Goal: Navigation & Orientation: Find specific page/section

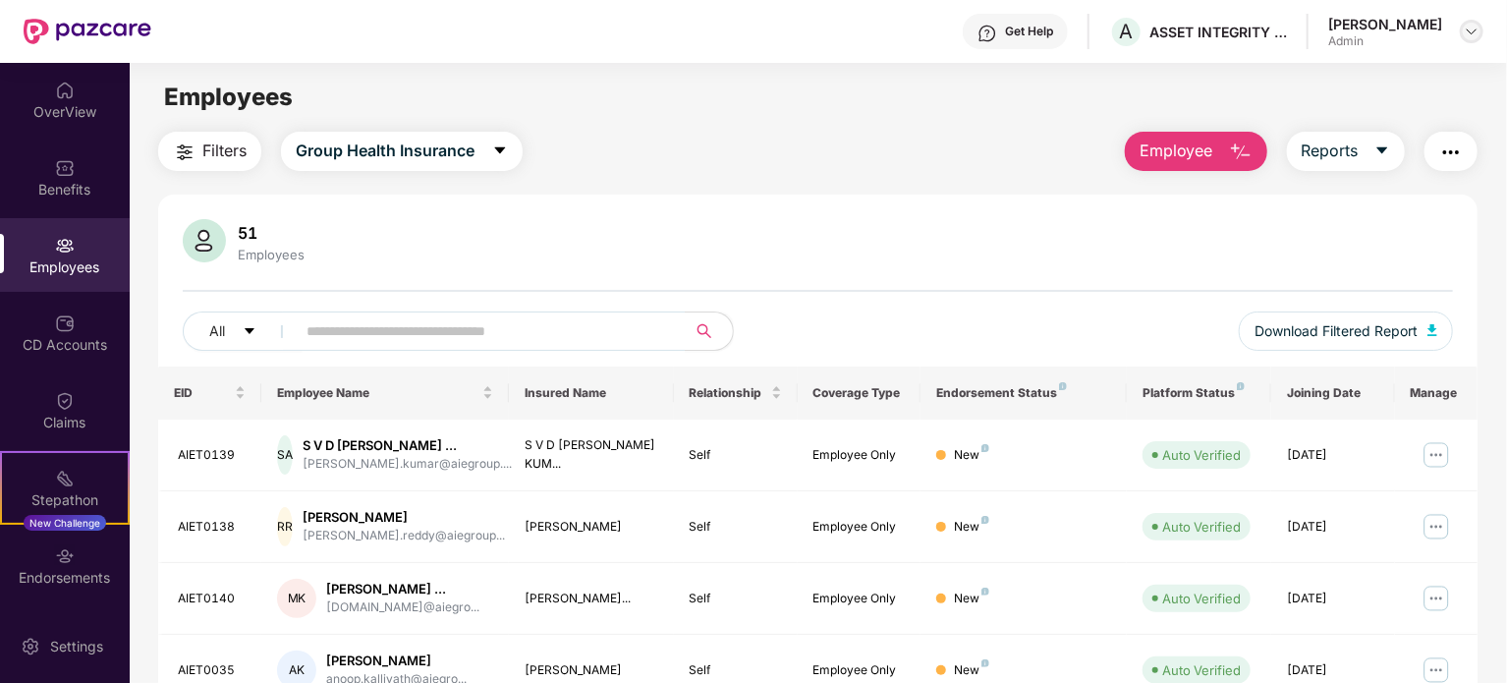
click at [1473, 27] on img at bounding box center [1472, 32] width 16 height 16
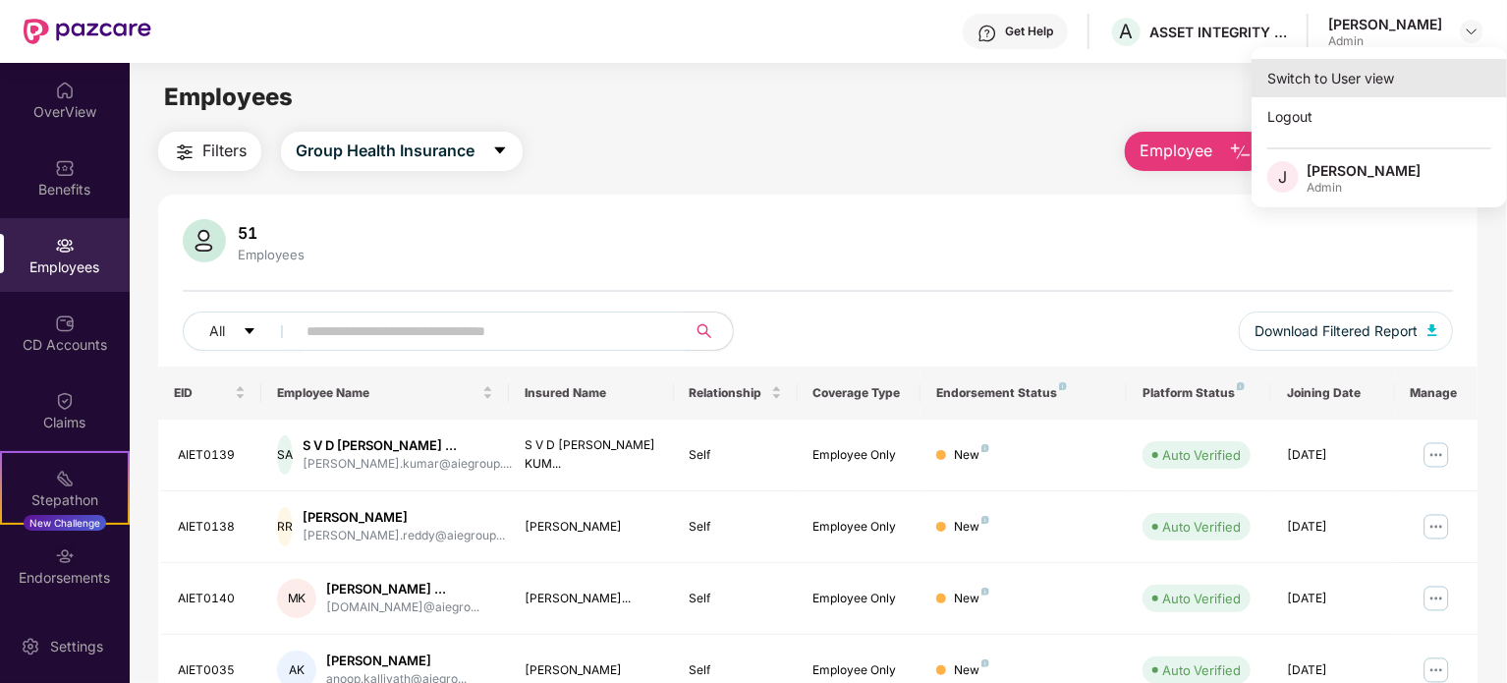
click at [1313, 78] on div "Switch to User view" at bounding box center [1378, 78] width 255 height 38
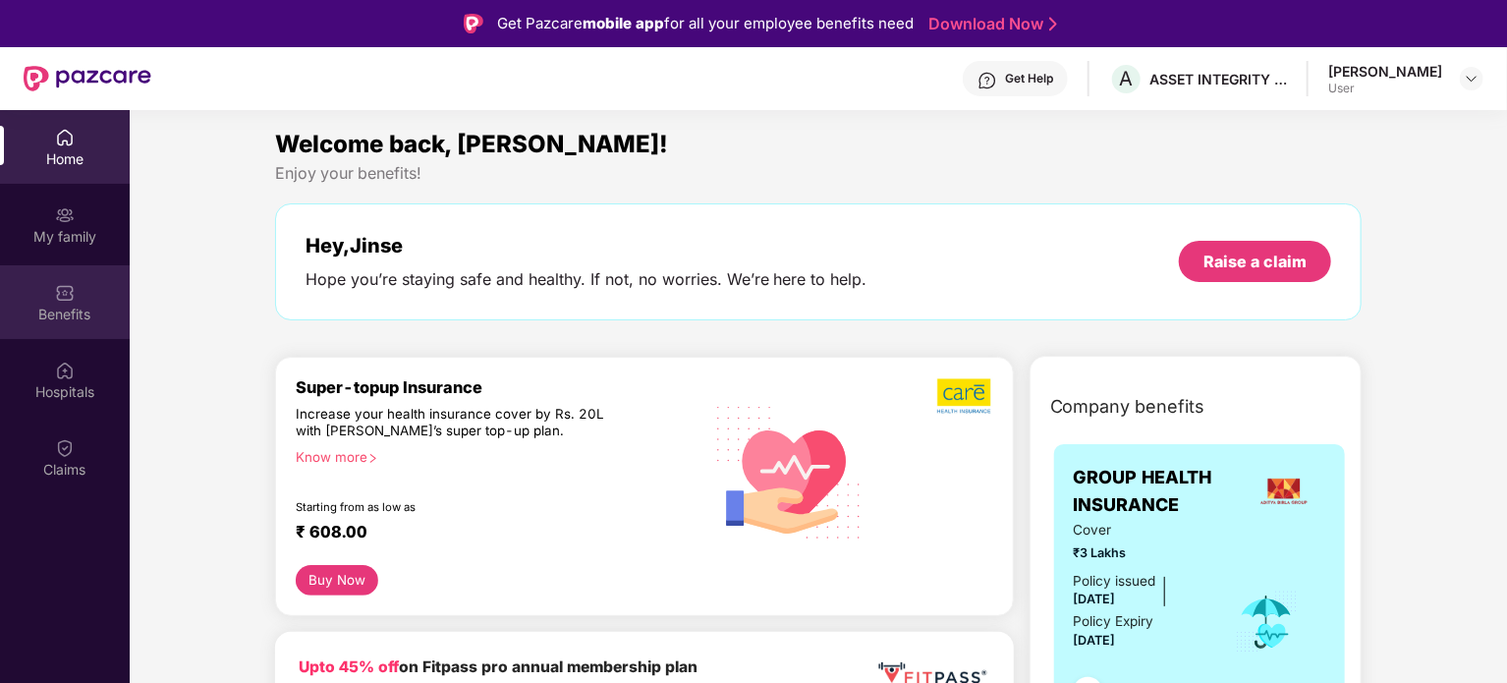
click at [57, 281] on div at bounding box center [65, 291] width 20 height 20
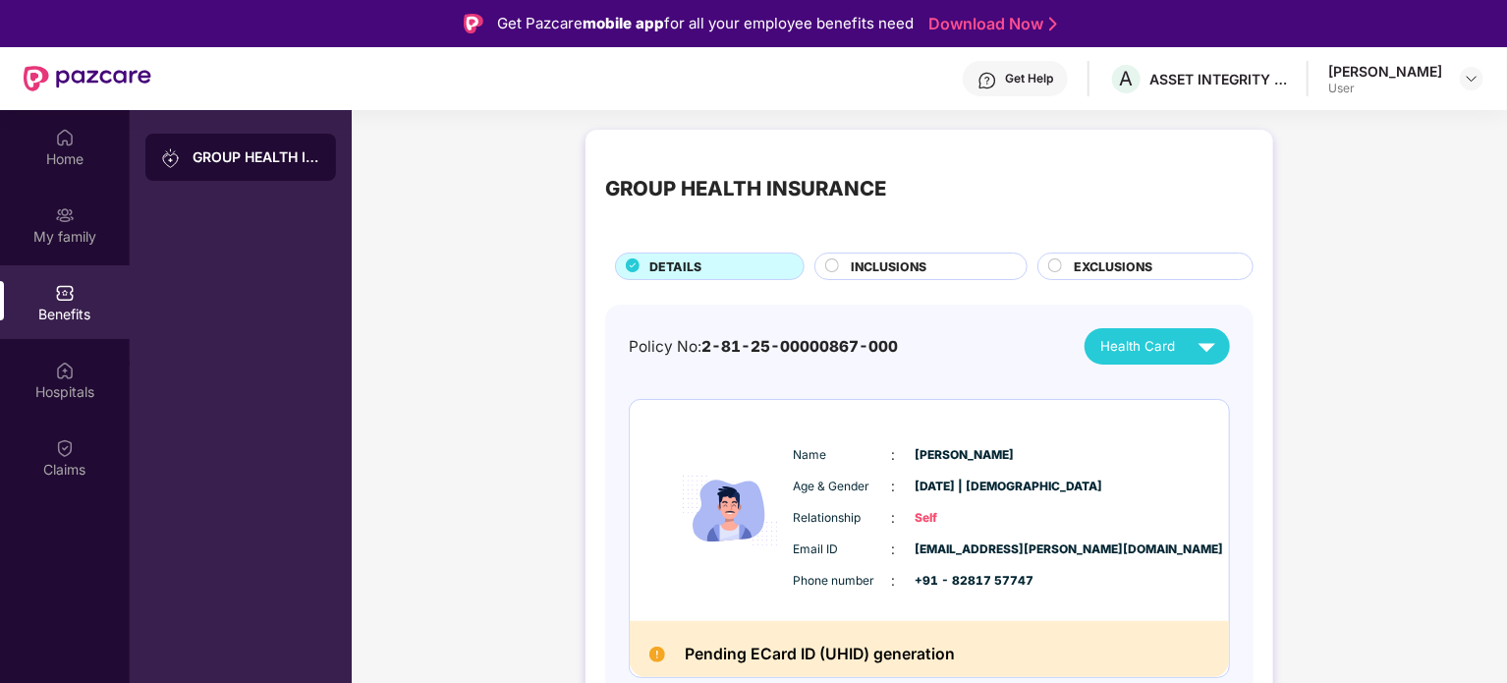
click at [900, 265] on span "INCLUSIONS" at bounding box center [889, 266] width 76 height 19
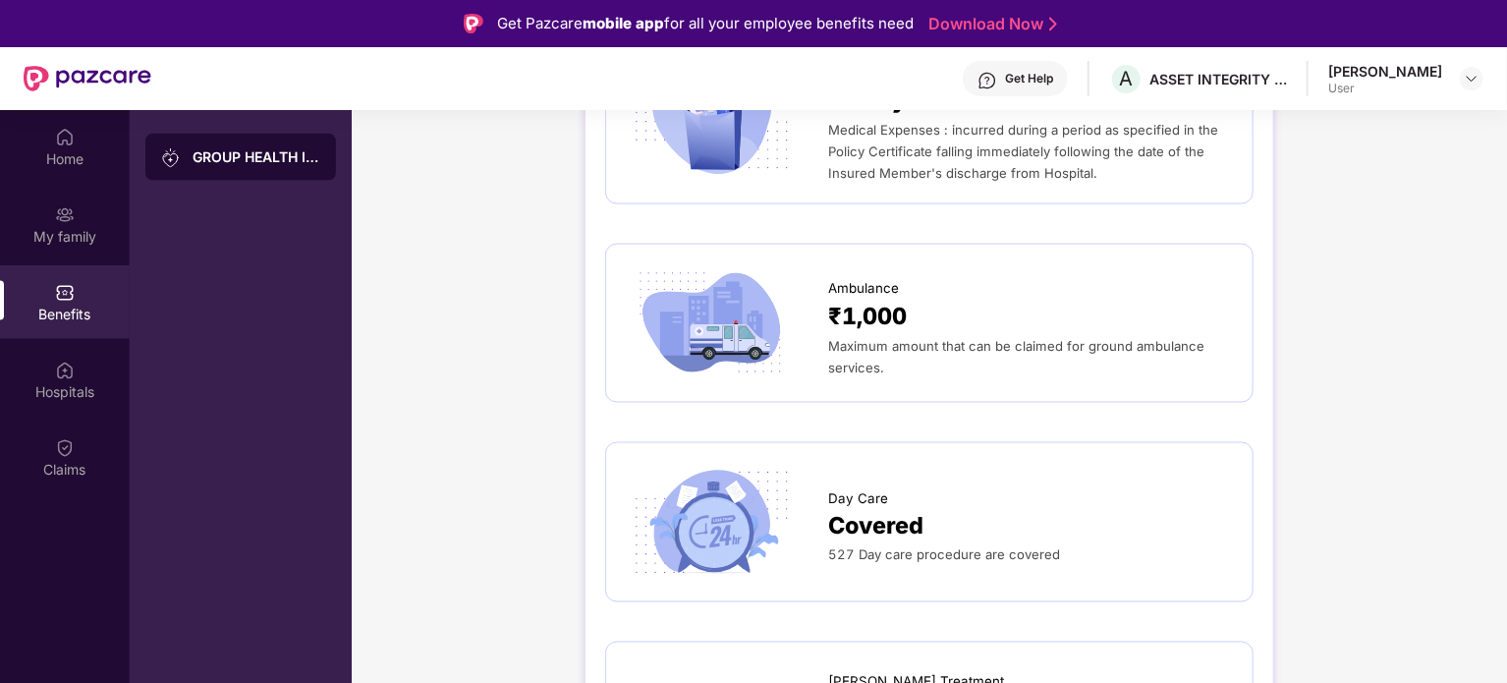
scroll to position [1163, 0]
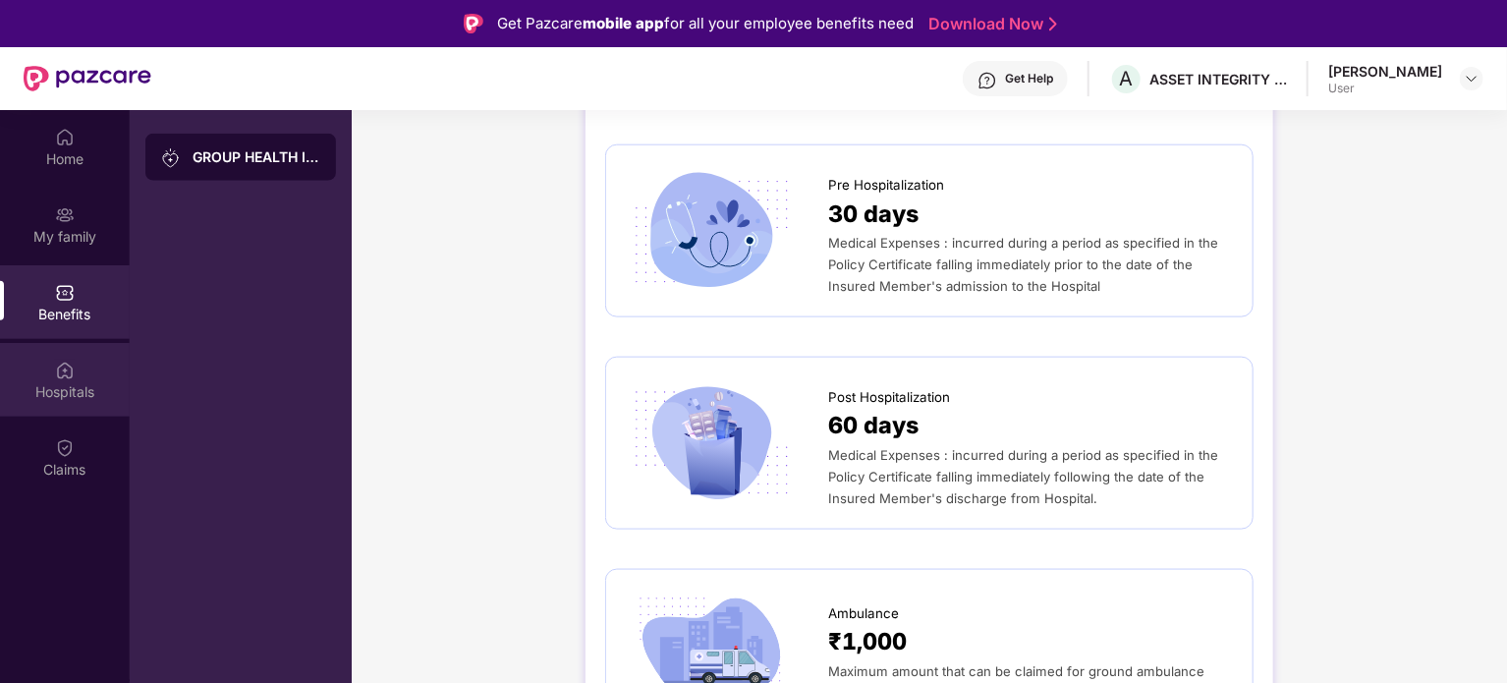
click at [68, 376] on img at bounding box center [65, 370] width 20 height 20
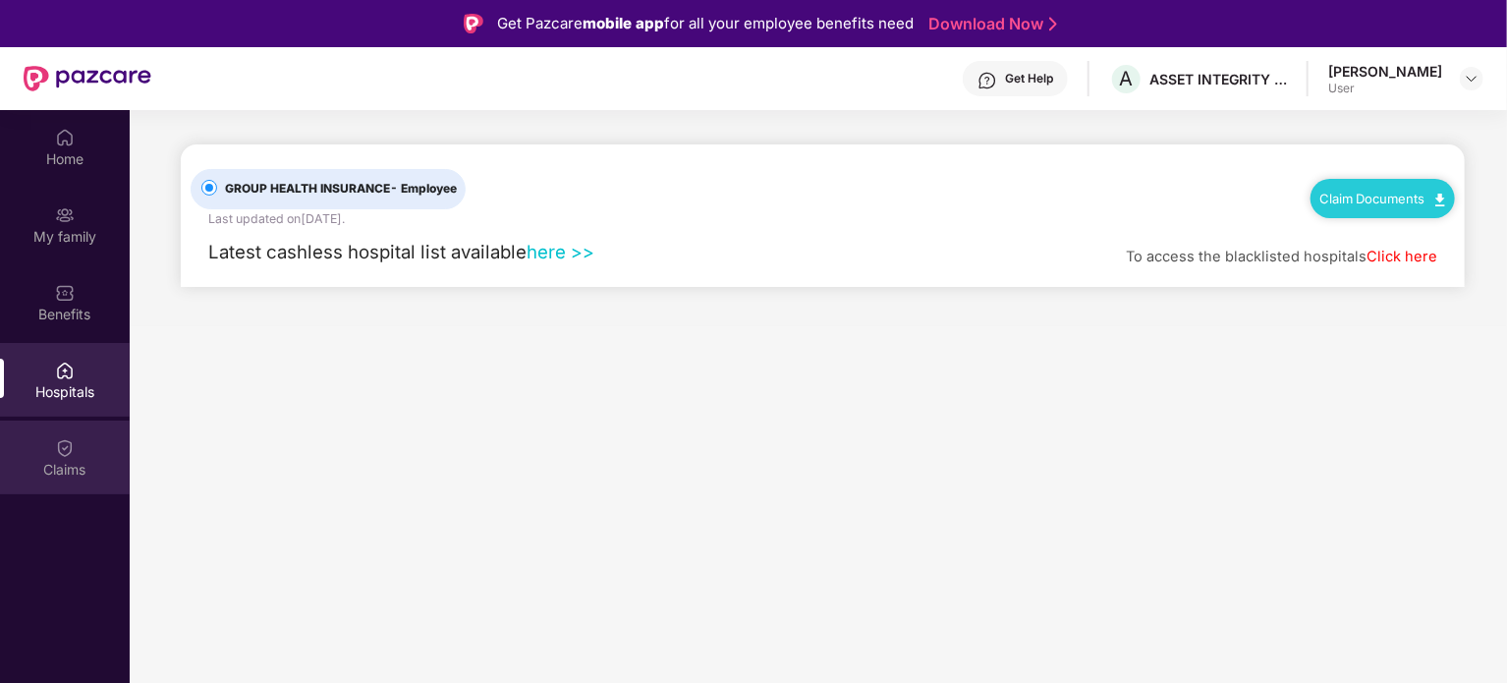
click at [67, 443] on img at bounding box center [65, 448] width 20 height 20
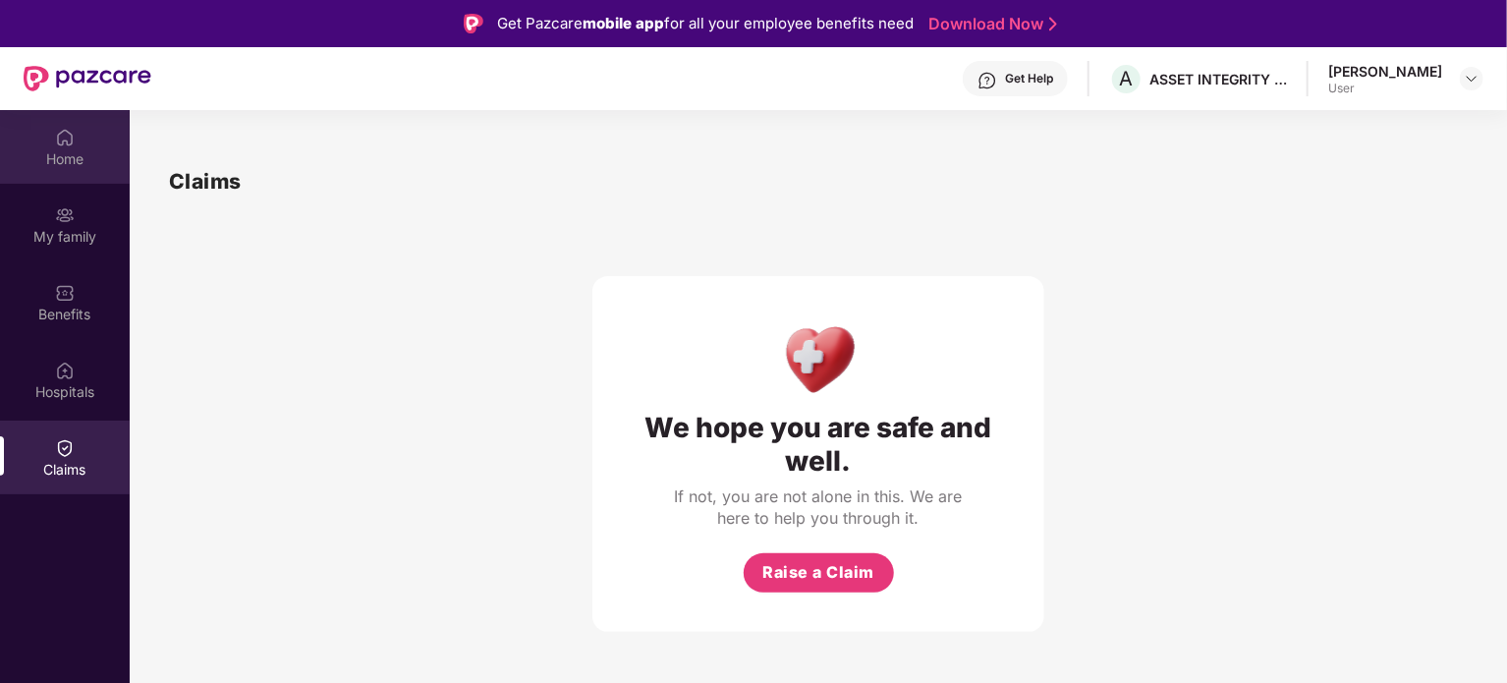
click at [68, 133] on img at bounding box center [65, 138] width 20 height 20
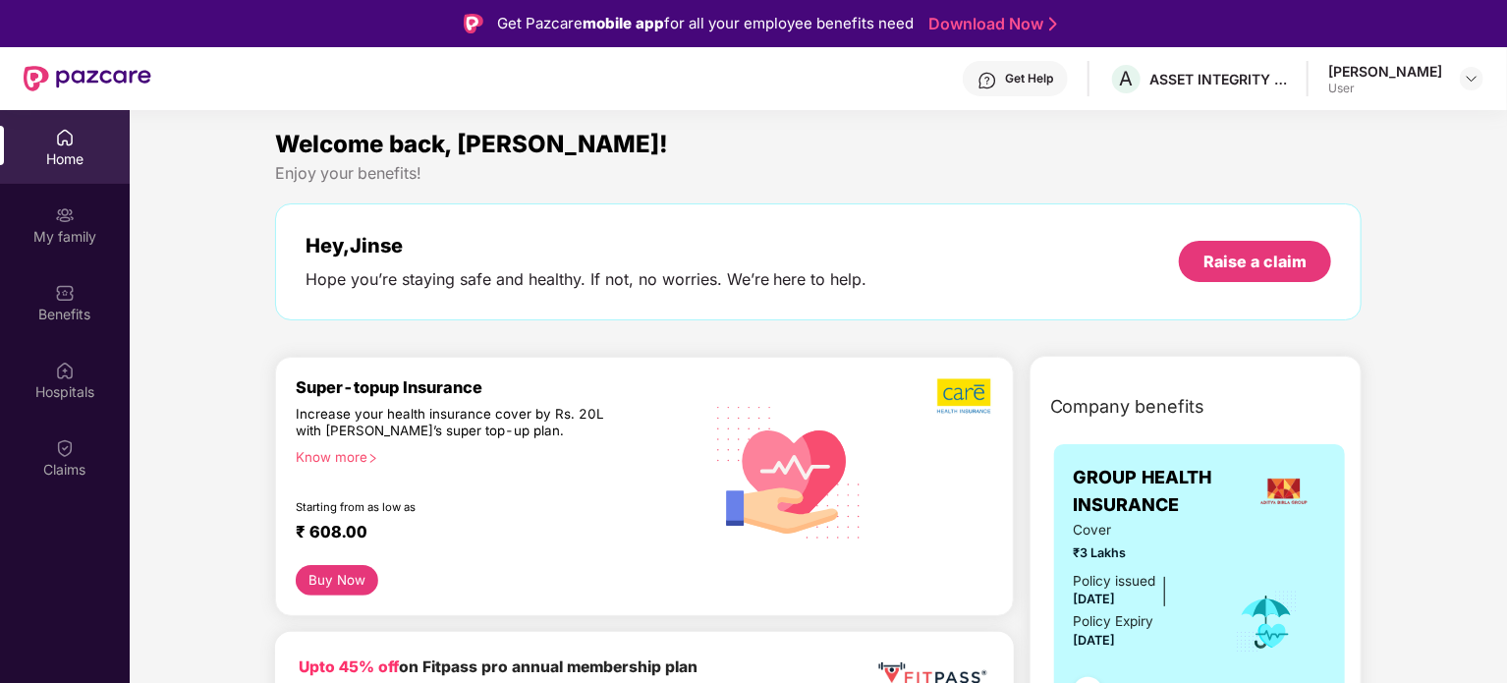
click at [1053, 72] on div "Get Help" at bounding box center [1029, 79] width 48 height 16
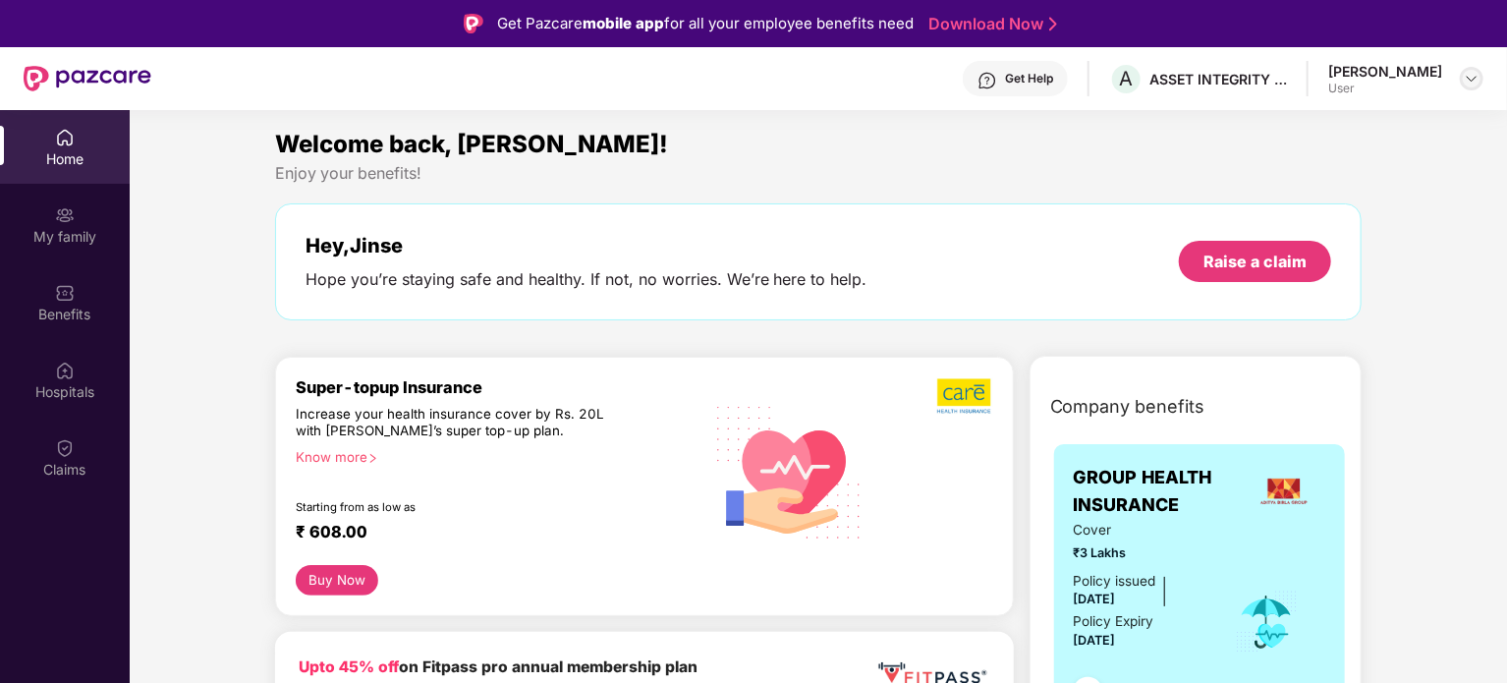
click at [1466, 74] on img at bounding box center [1472, 79] width 16 height 16
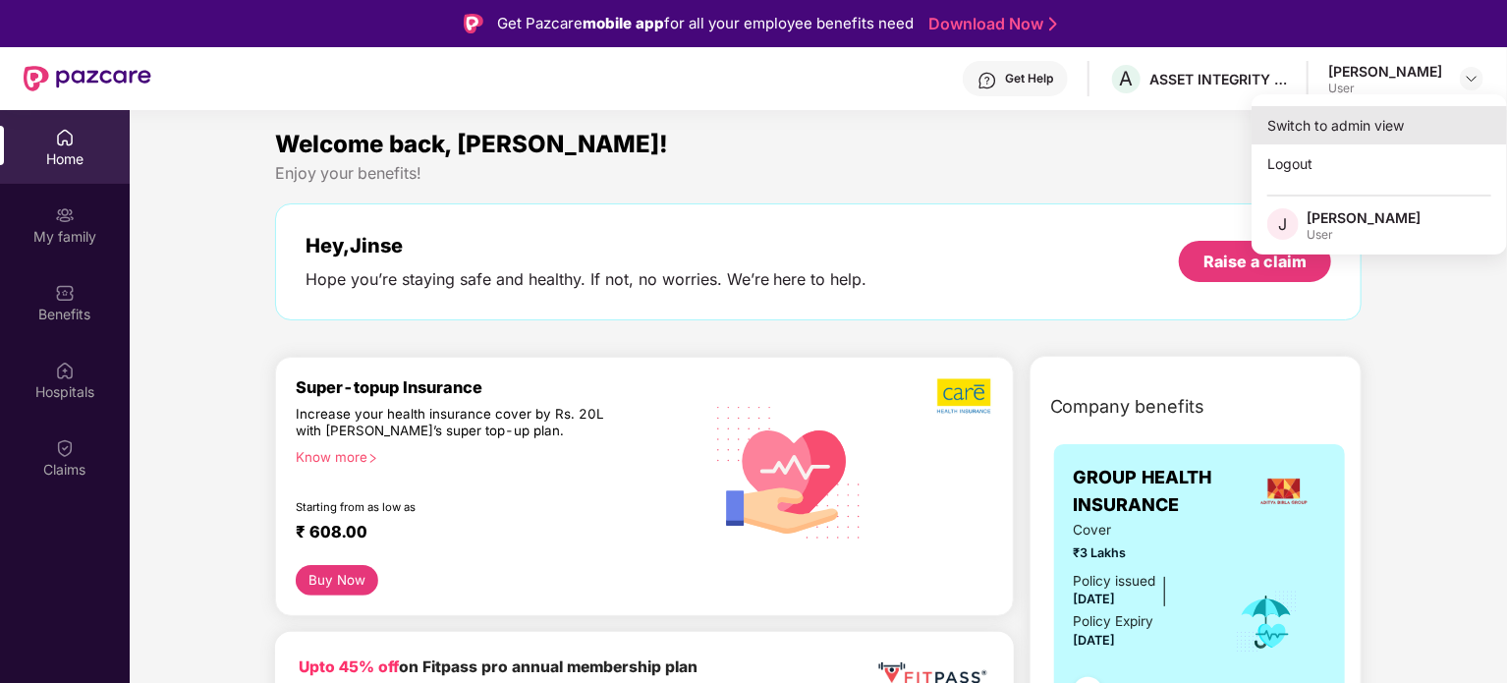
click at [1310, 120] on div "Switch to admin view" at bounding box center [1378, 125] width 255 height 38
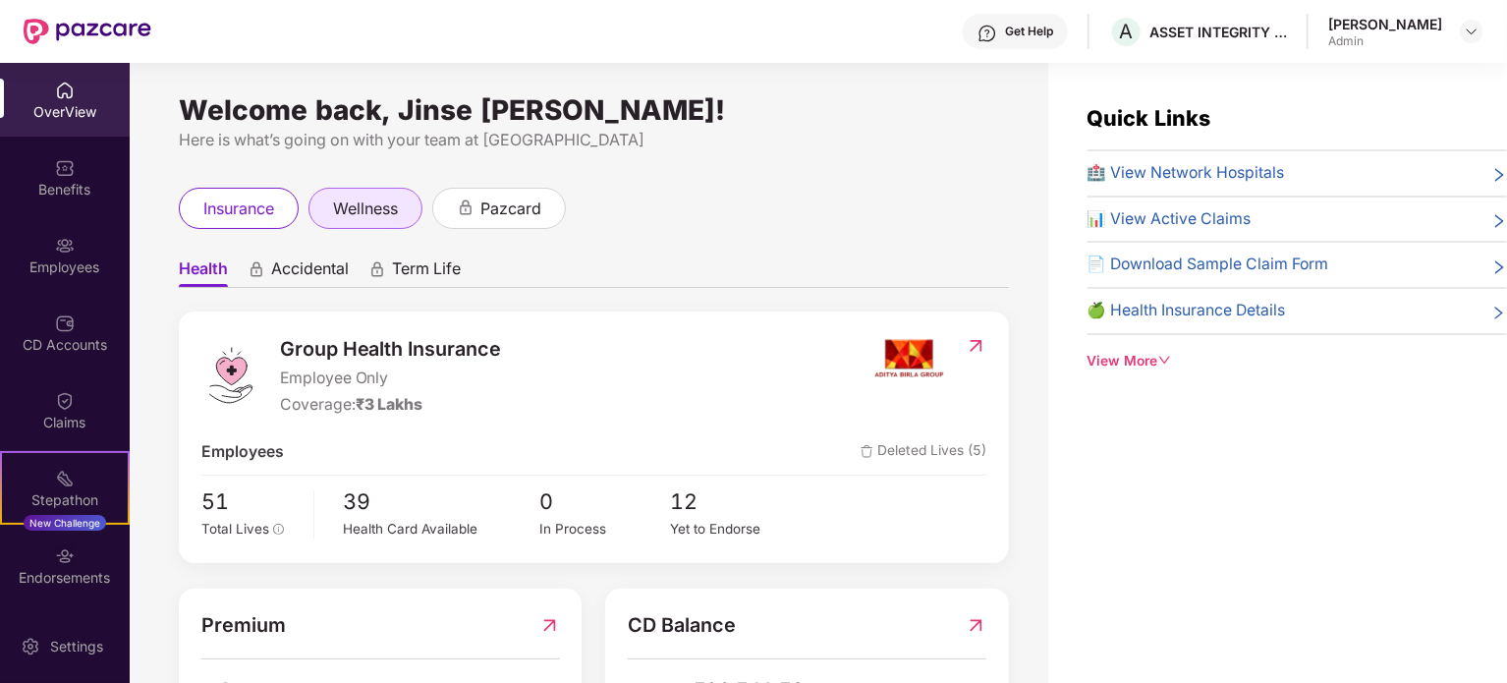
click at [364, 197] on span "wellness" at bounding box center [365, 208] width 65 height 25
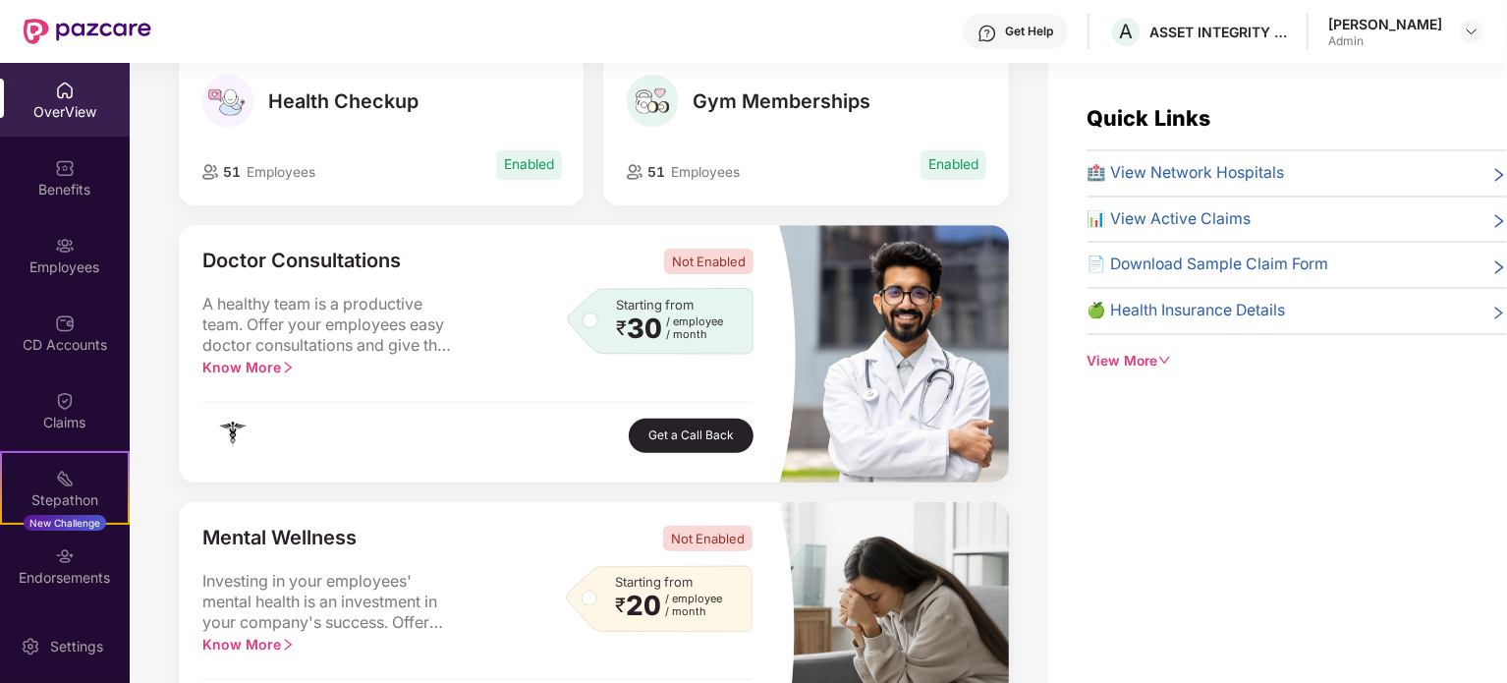
scroll to position [295, 0]
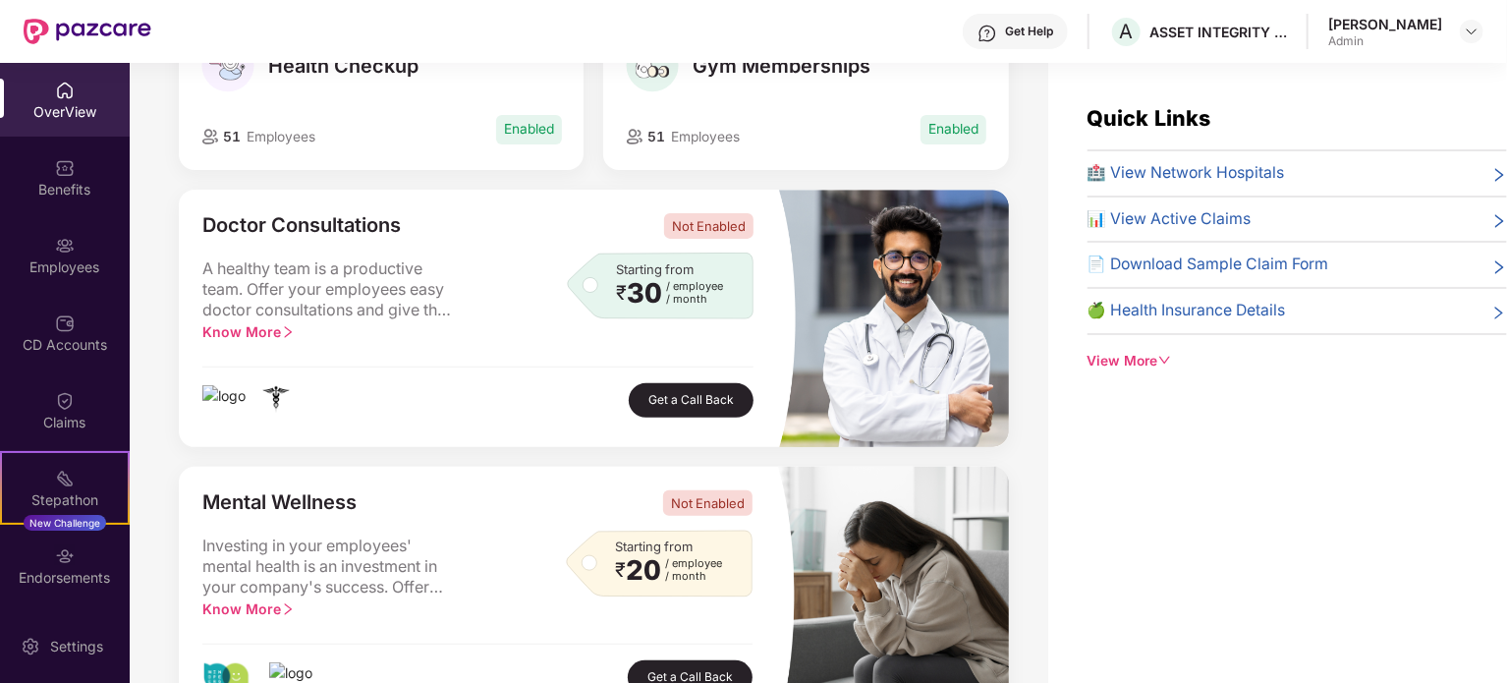
click at [259, 326] on span "Know More" at bounding box center [248, 331] width 92 height 17
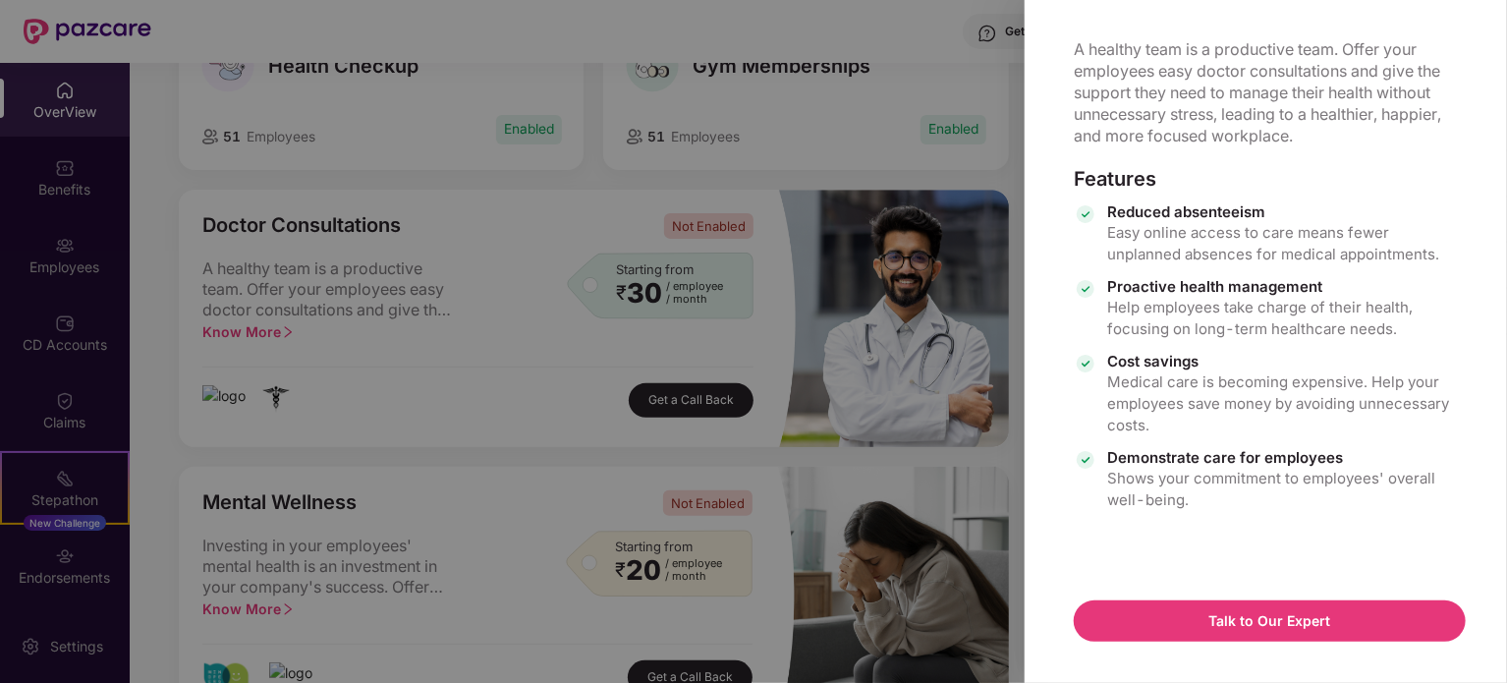
scroll to position [0, 0]
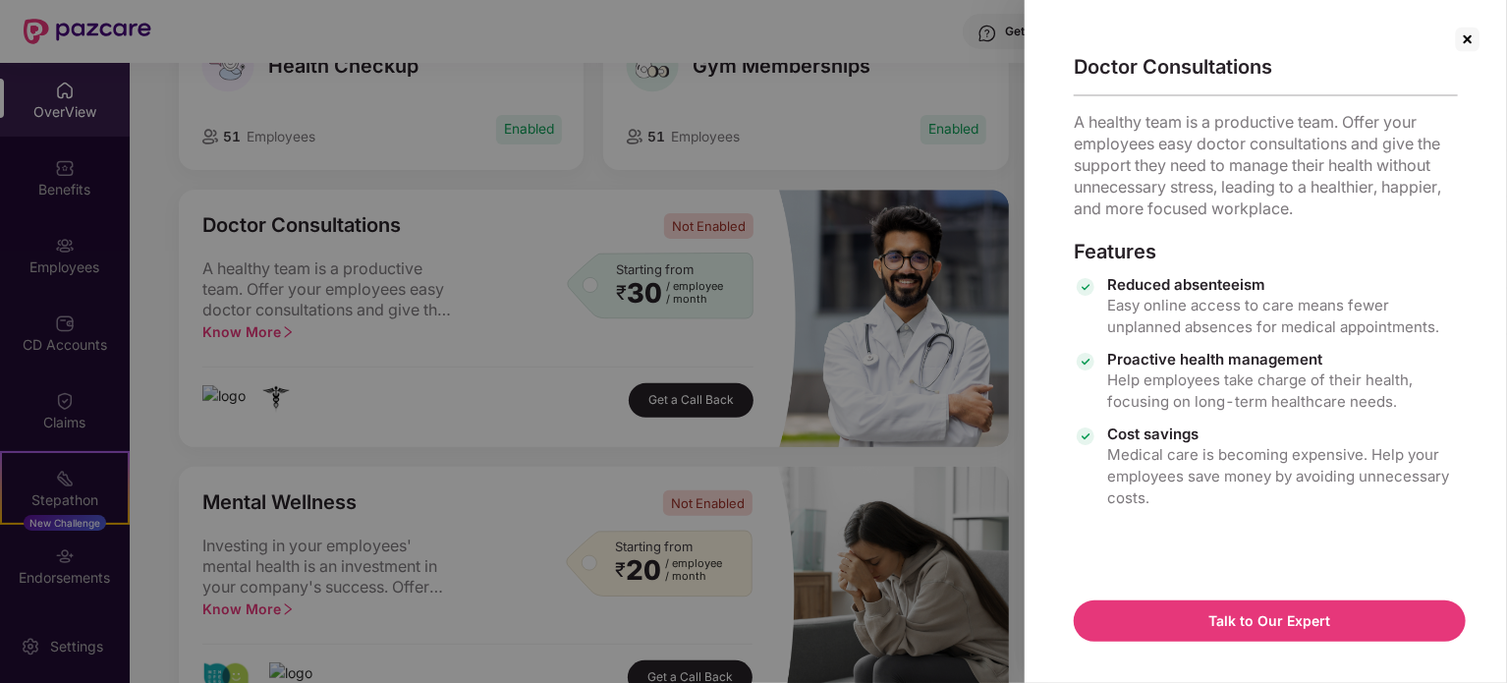
click at [1465, 34] on img at bounding box center [1467, 39] width 31 height 31
